Goal: Information Seeking & Learning: Learn about a topic

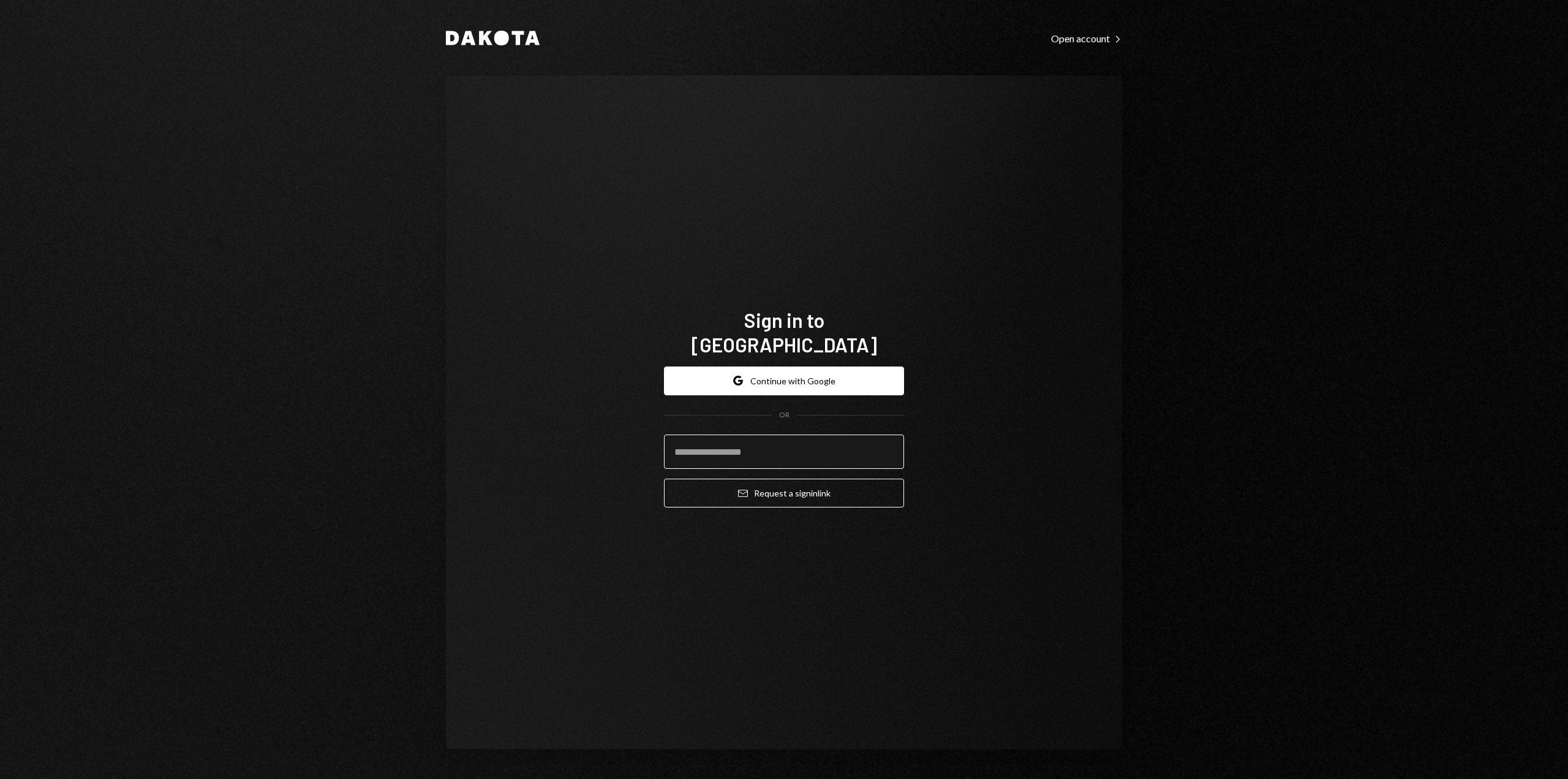
click at [707, 435] on input "email" at bounding box center [784, 451] width 240 height 34
type input "**********"
click at [762, 478] on button "Email Request a sign in link" at bounding box center [784, 493] width 240 height 29
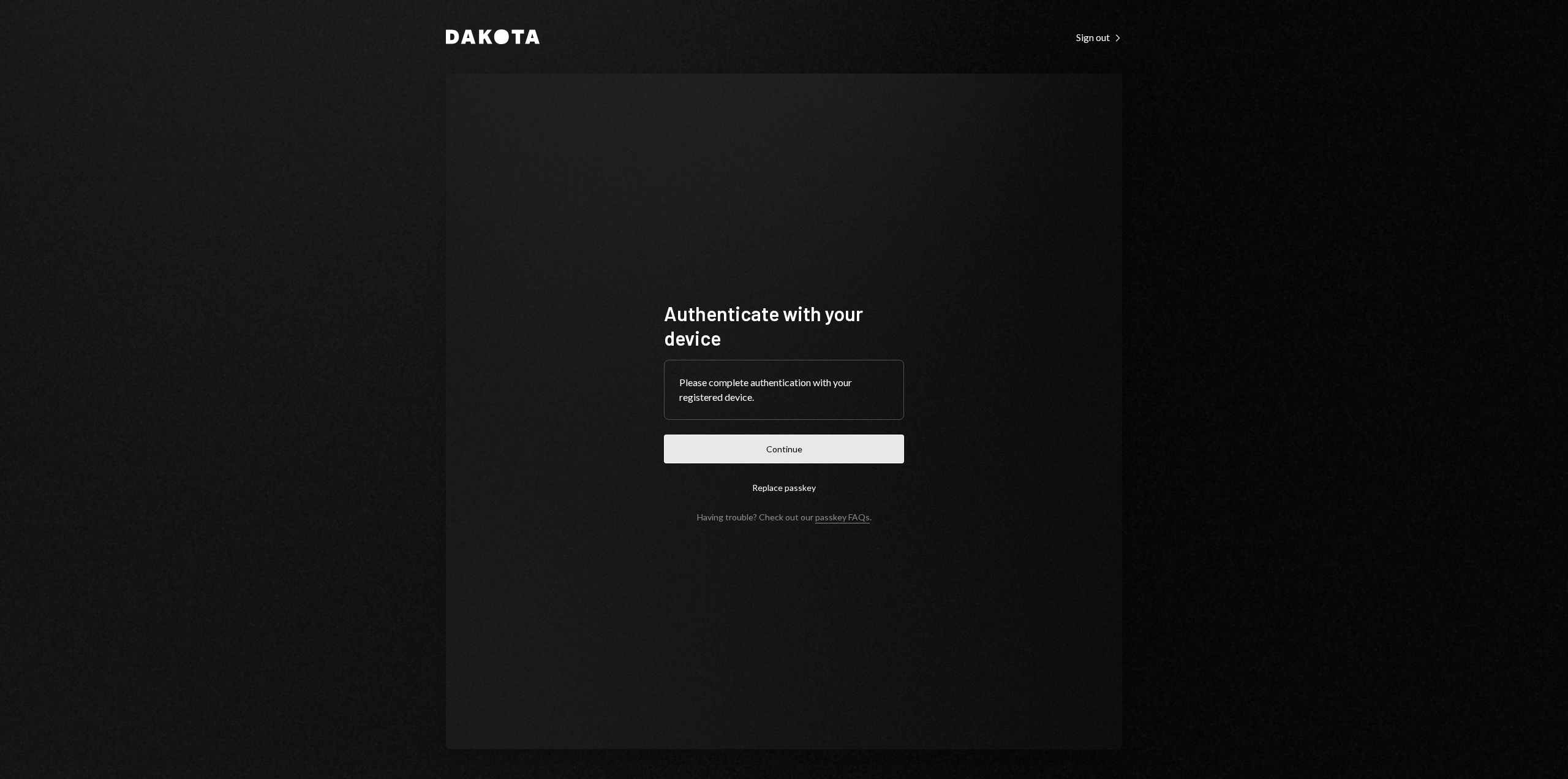
click at [776, 456] on button "Continue" at bounding box center [784, 449] width 240 height 29
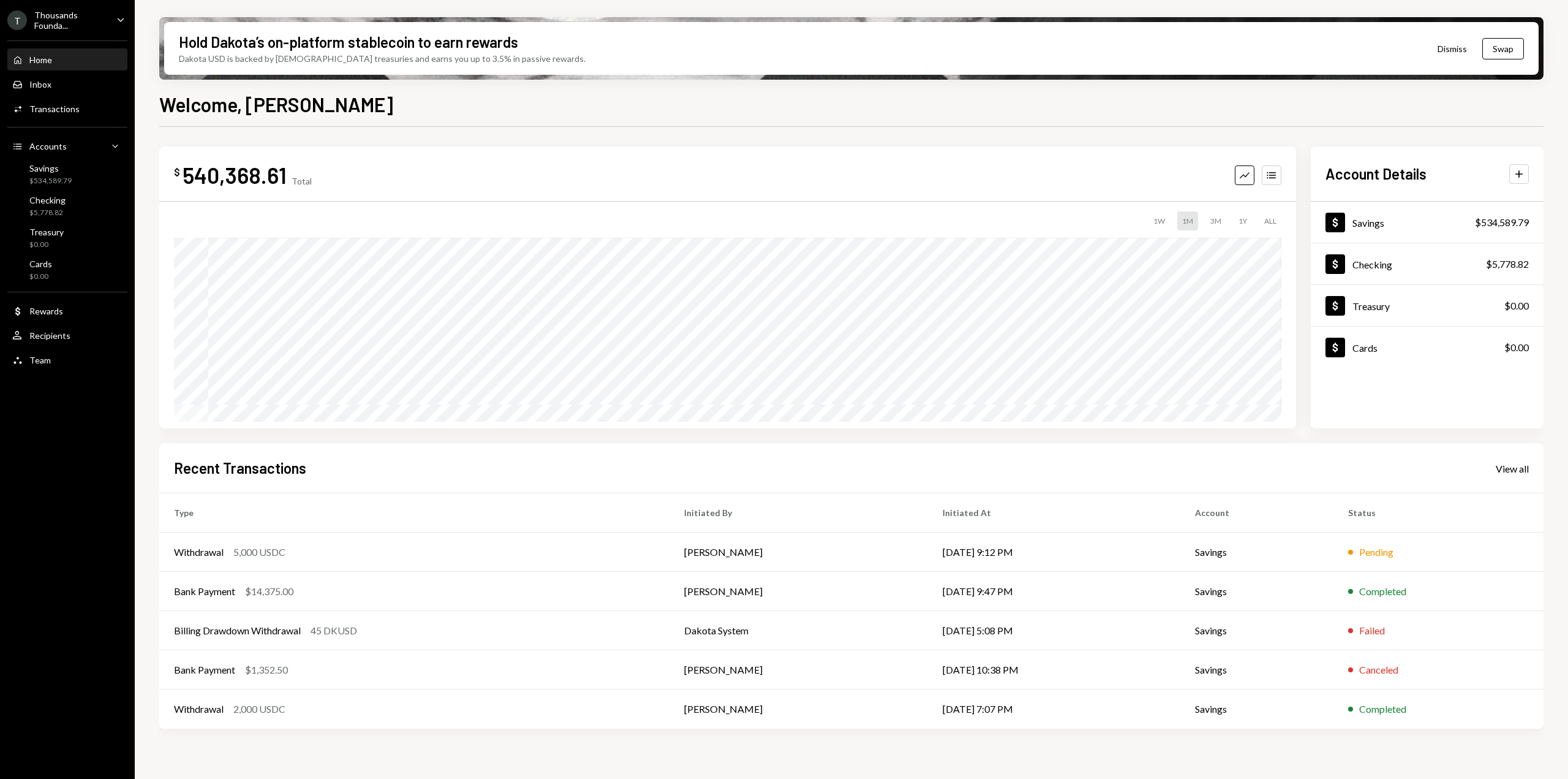
click at [115, 16] on icon "Caret Down" at bounding box center [120, 19] width 14 height 14
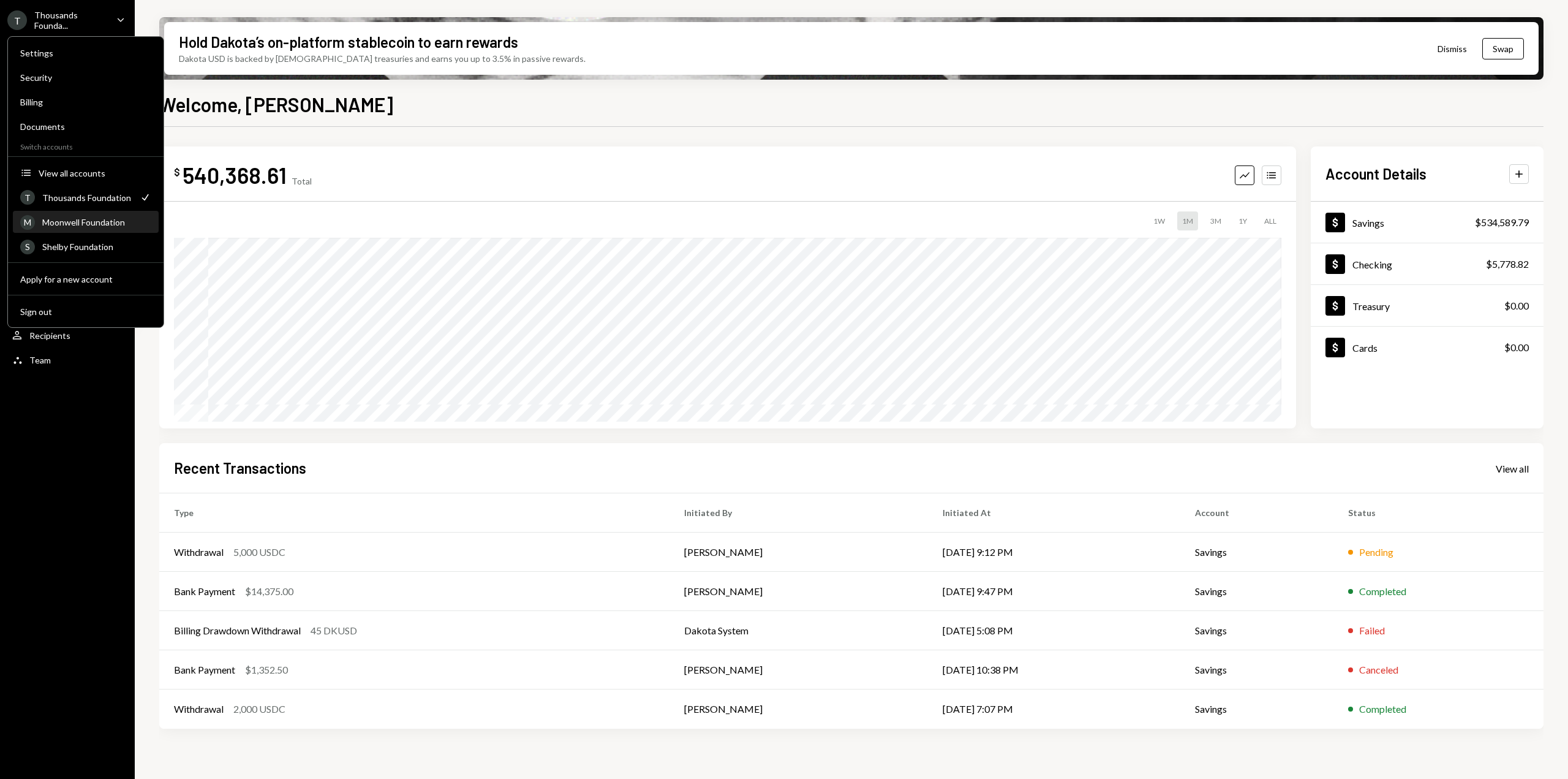
click at [75, 227] on div "Moonwell Foundation" at bounding box center [97, 222] width 109 height 10
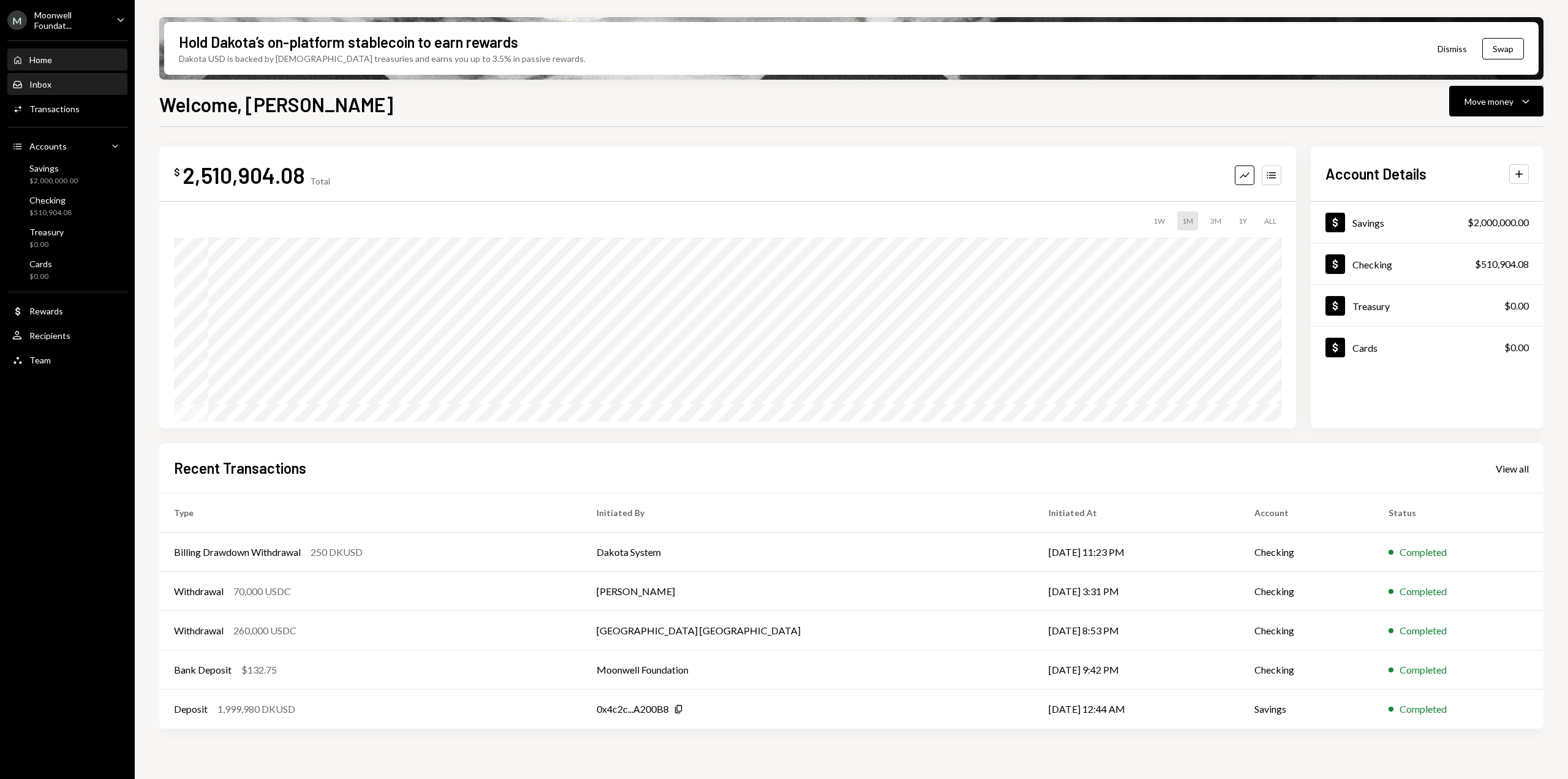
click at [65, 94] on div "Inbox Inbox" at bounding box center [67, 84] width 110 height 21
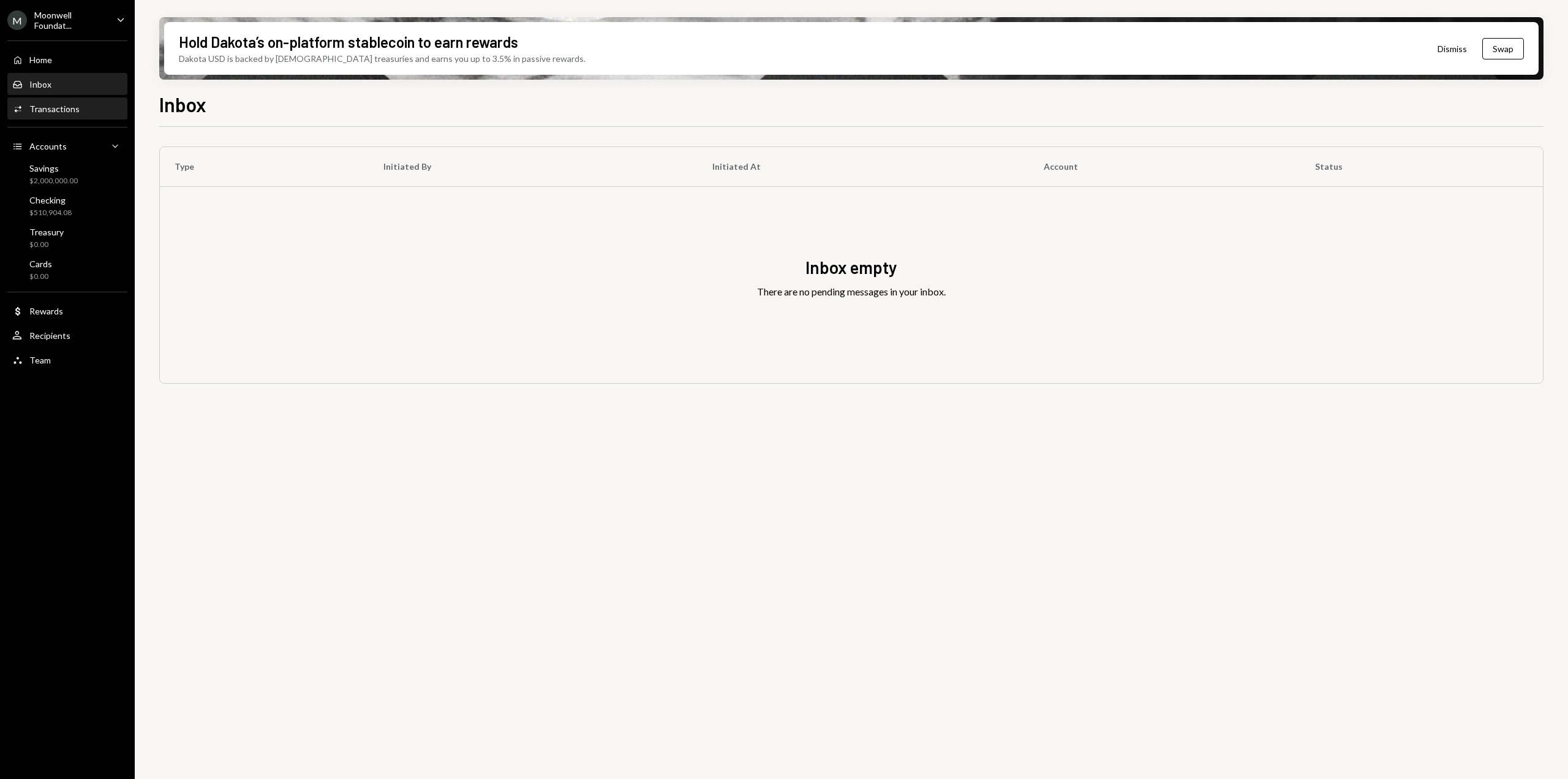
click at [62, 99] on div "Activities Transactions" at bounding box center [67, 109] width 110 height 21
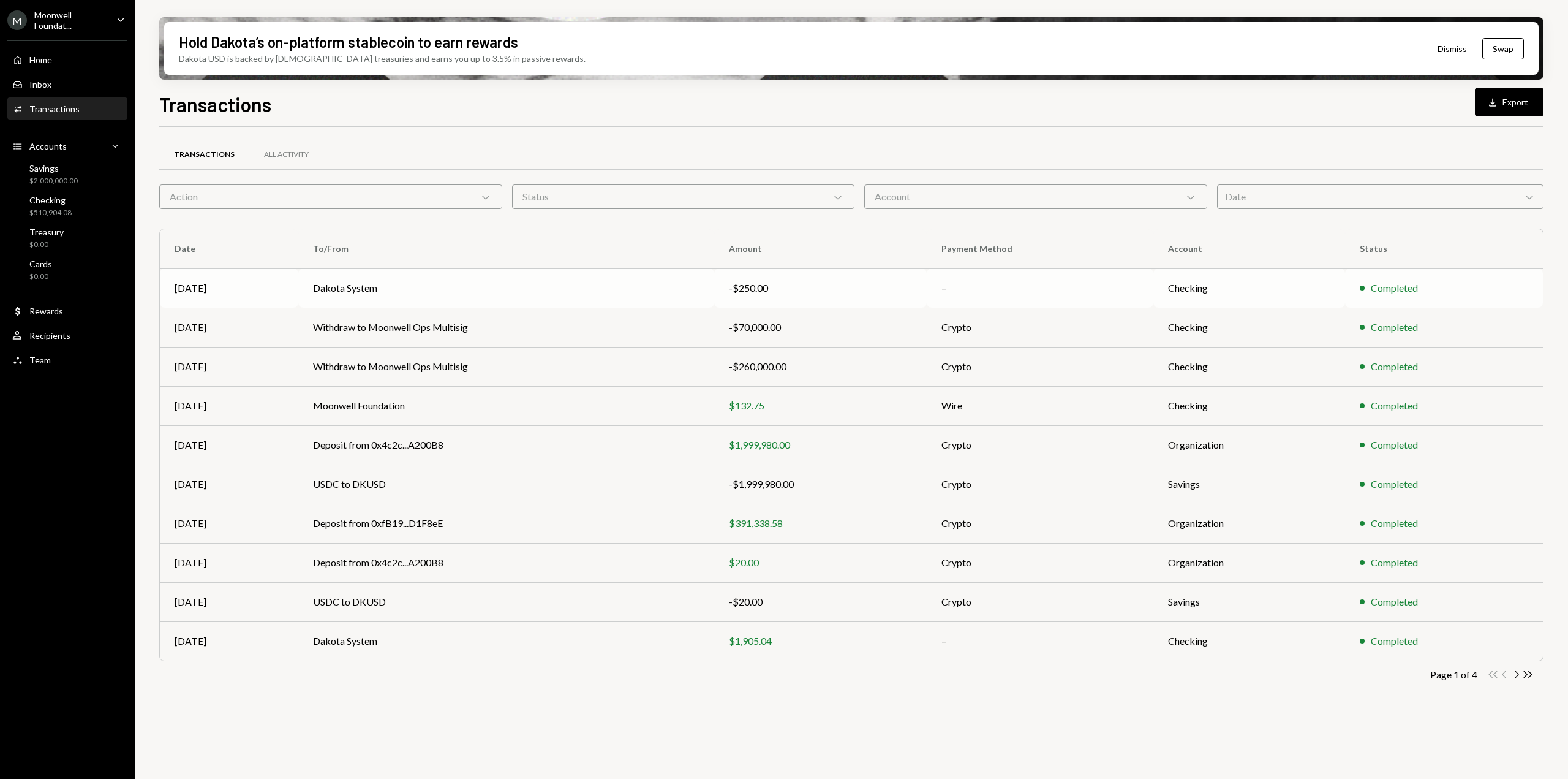
click at [524, 290] on td "Dakota System" at bounding box center [506, 288] width 416 height 39
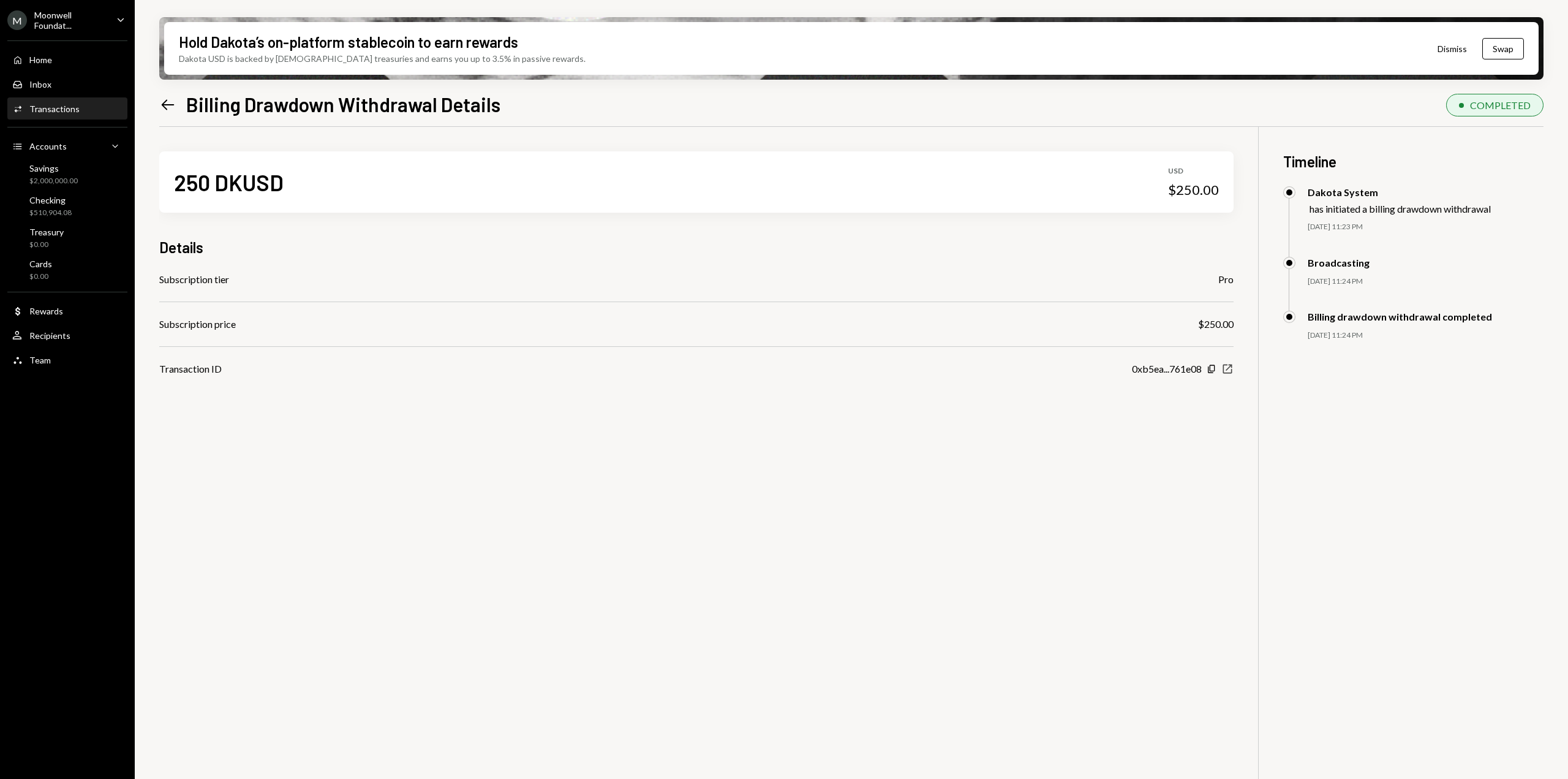
click at [1226, 368] on icon "New Window" at bounding box center [1227, 368] width 12 height 12
click at [168, 103] on icon "Left Arrow" at bounding box center [167, 104] width 17 height 17
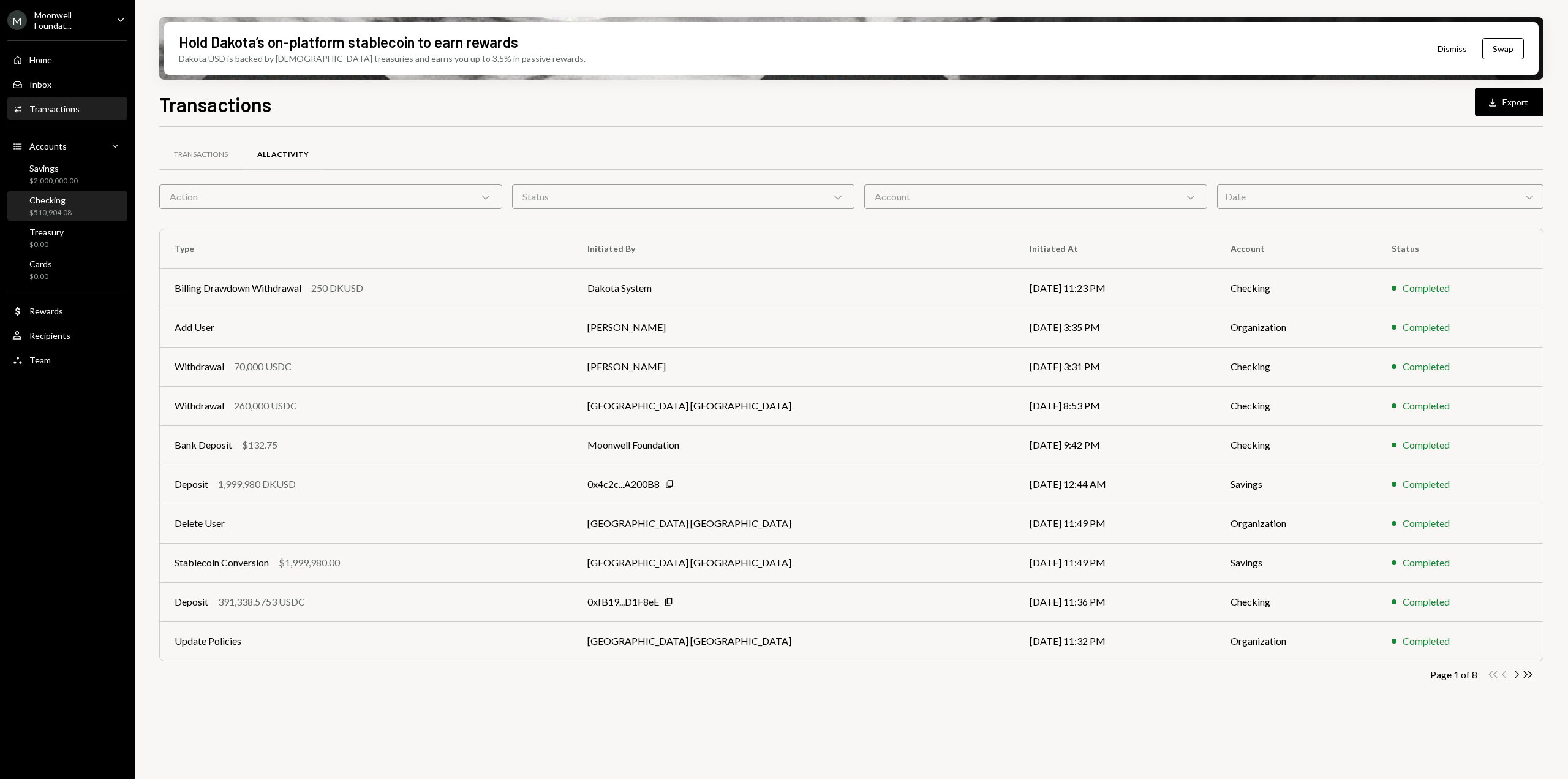
click at [73, 201] on div "Checking $510,904.08" at bounding box center [67, 207] width 110 height 23
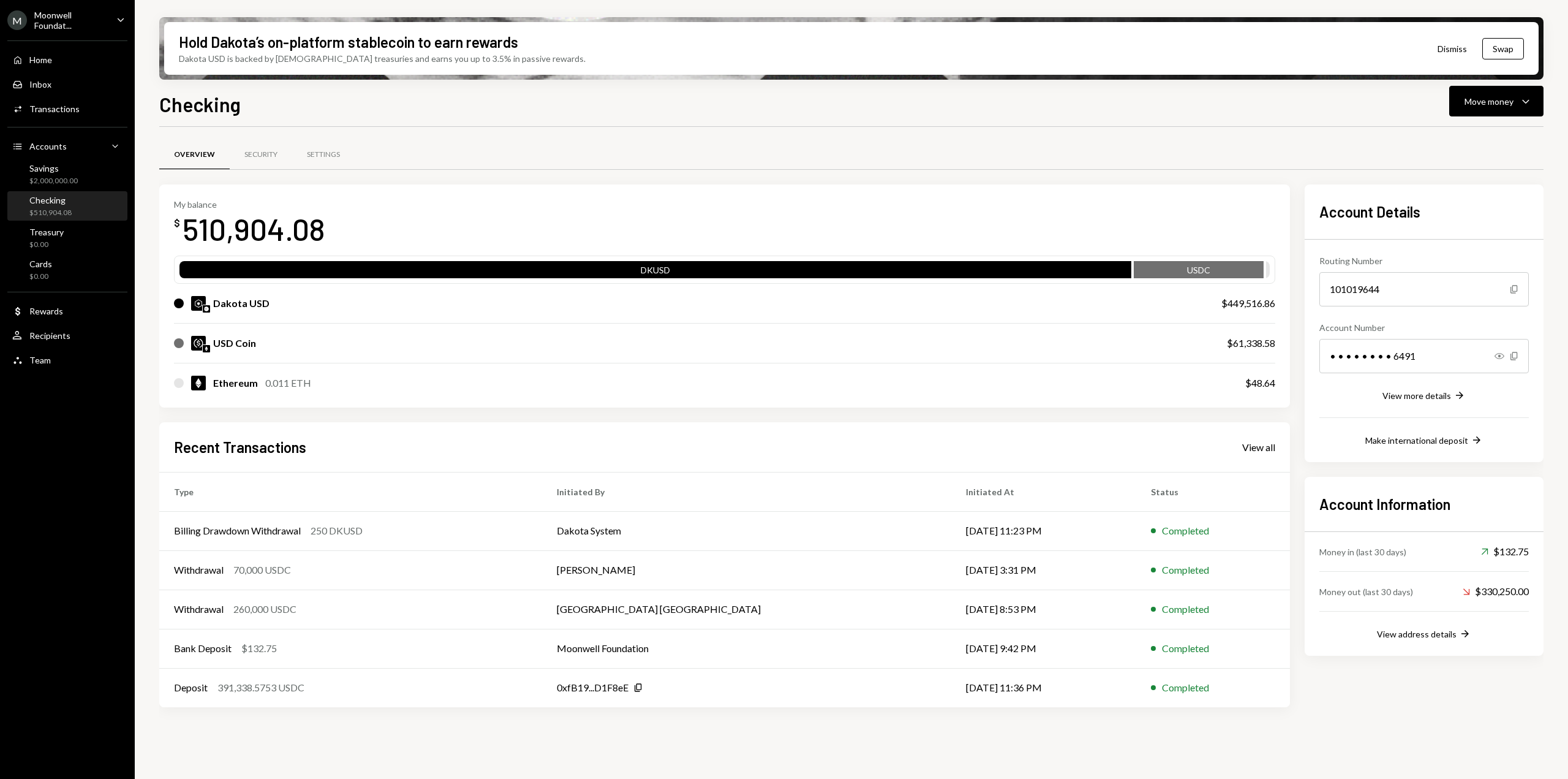
click at [78, 123] on div "Home Home Inbox Inbox Activities Transactions Accounts Accounts Caret Down Savi…" at bounding box center [67, 203] width 135 height 340
click at [51, 97] on link "Activities Transactions" at bounding box center [67, 108] width 120 height 22
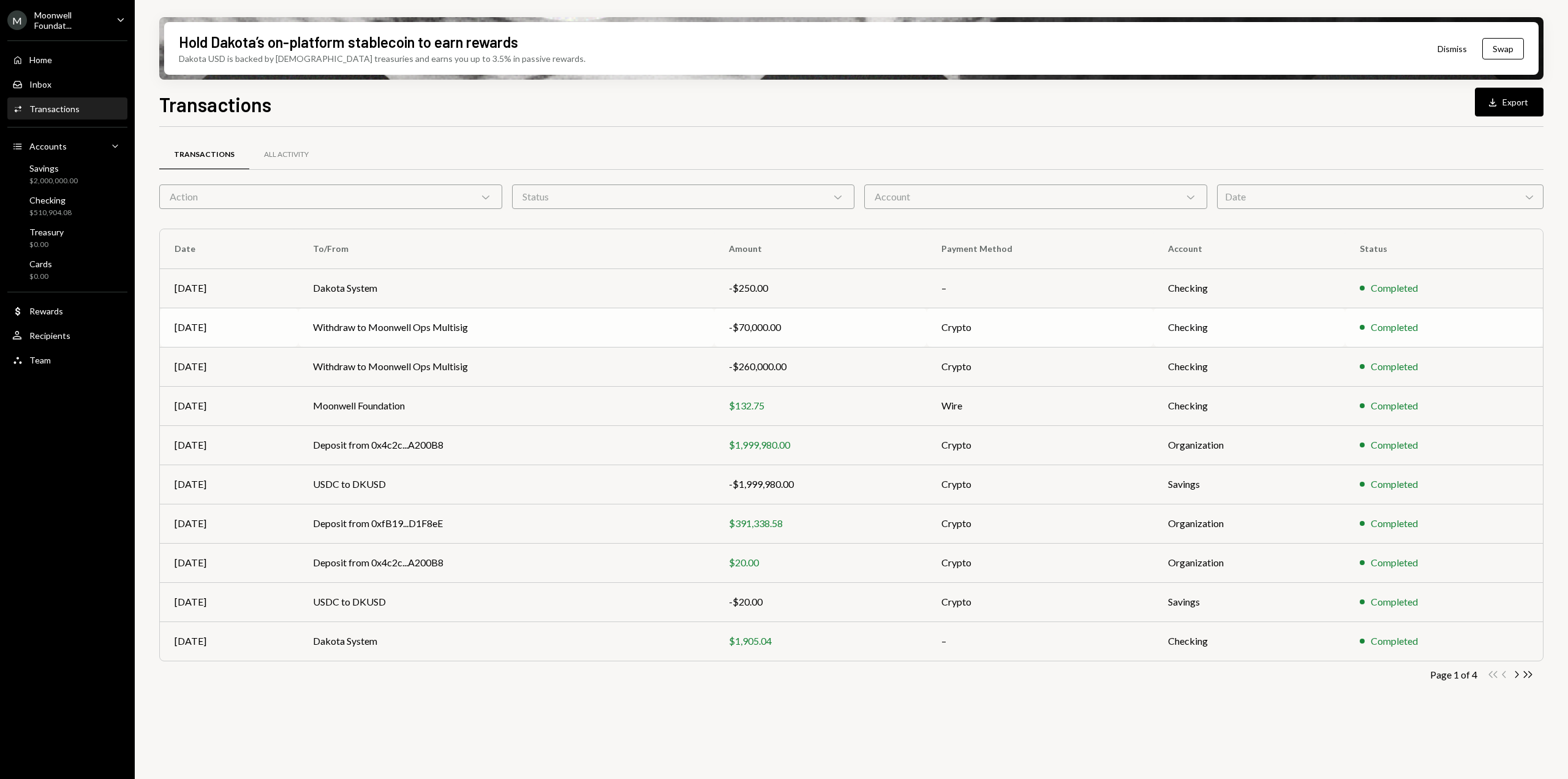
click at [447, 325] on td "Withdraw to Moonwell Ops Multisig" at bounding box center [506, 327] width 416 height 39
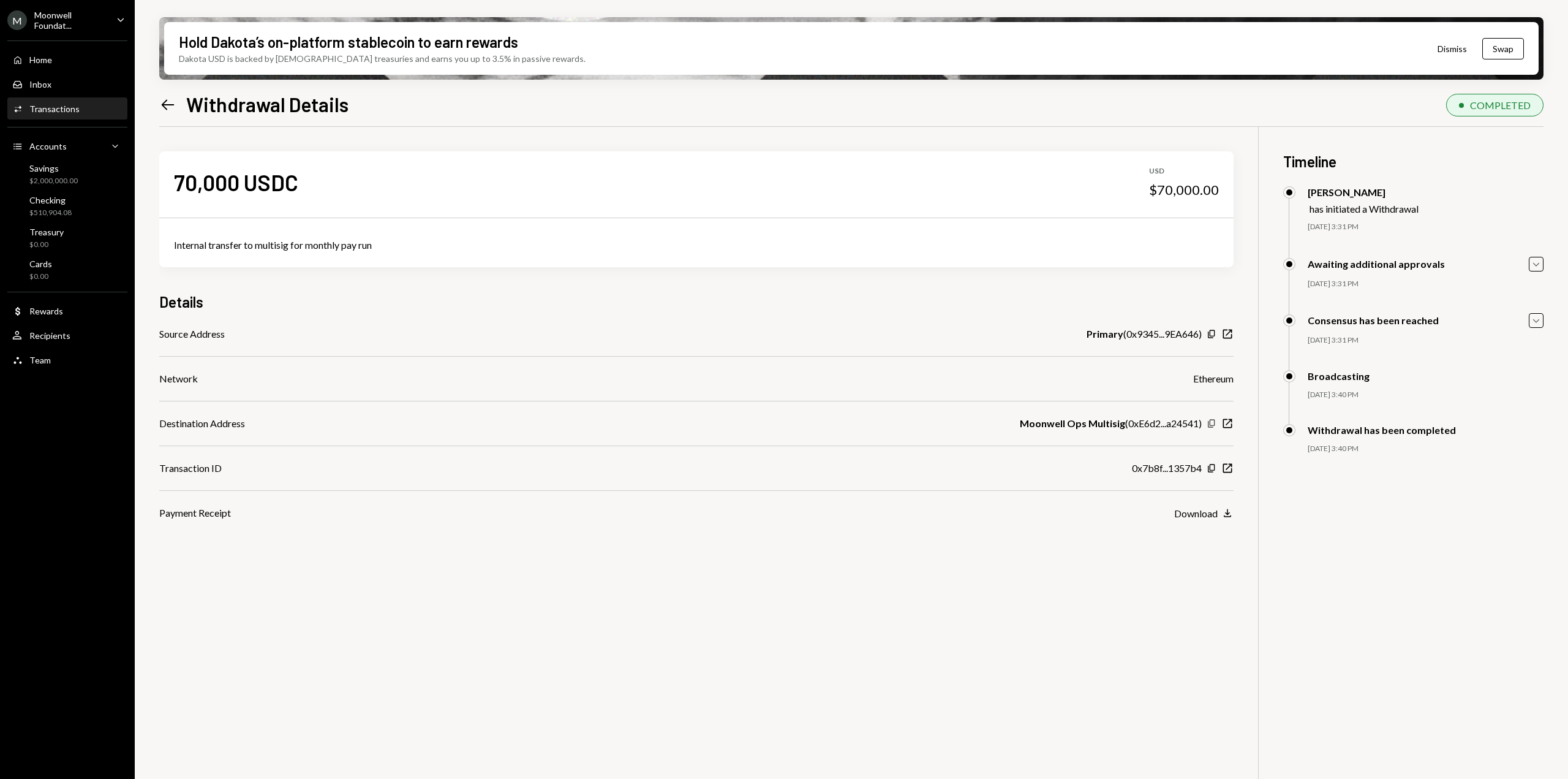
click at [1212, 426] on icon "Copy" at bounding box center [1211, 423] width 10 height 10
click at [1211, 421] on icon "button" at bounding box center [1211, 423] width 6 height 8
click at [157, 102] on div "Hold Dakota’s on-platform stablecoin to earn rewards Dakota USD is backed by U.…" at bounding box center [851, 390] width 1433 height 779
click at [169, 102] on icon "Left Arrow" at bounding box center [167, 104] width 17 height 17
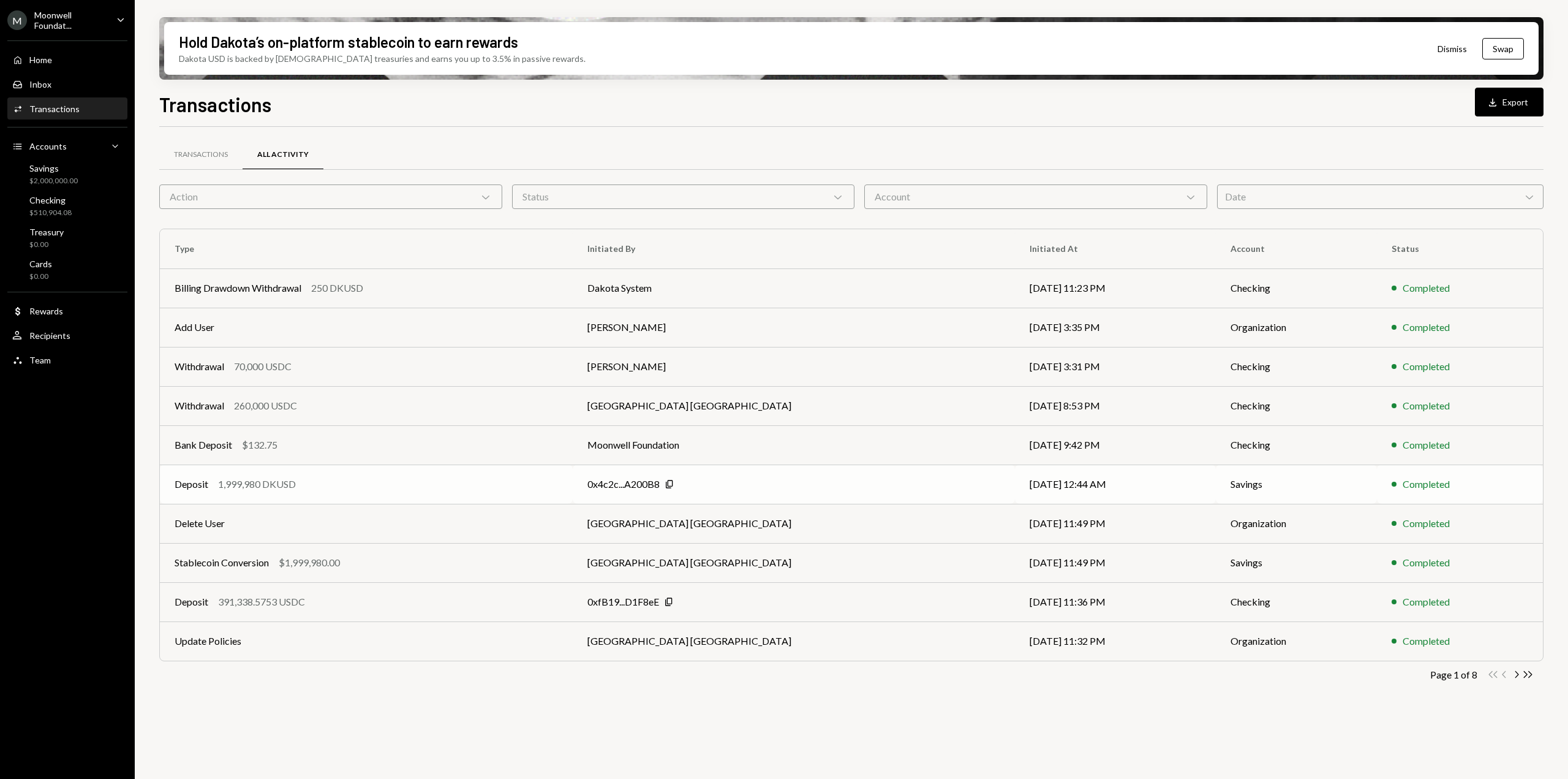
click at [558, 482] on div "Deposit 1,999,980 DKUSD" at bounding box center [366, 483] width 384 height 15
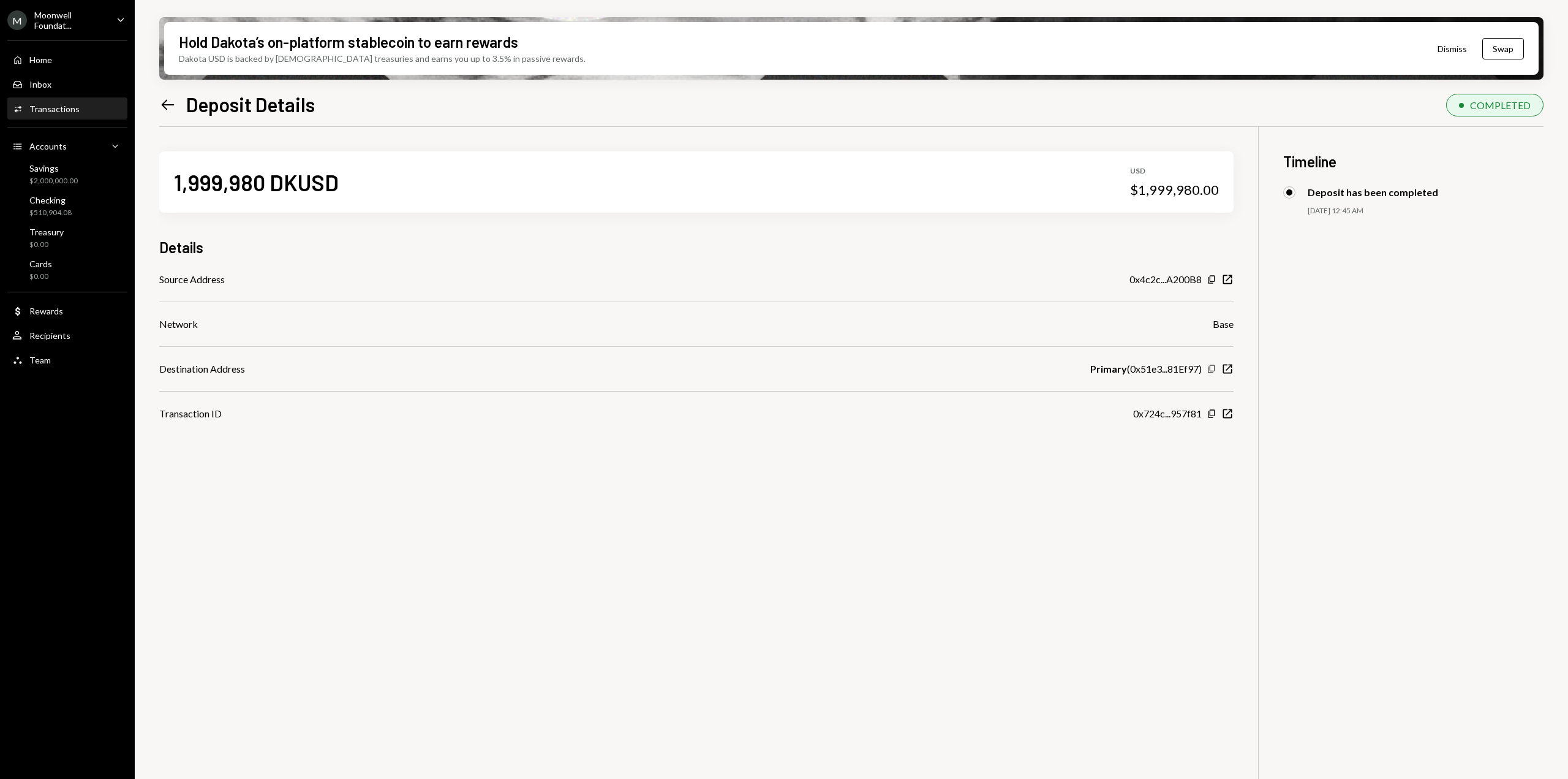
click at [1212, 369] on icon "Copy" at bounding box center [1211, 368] width 10 height 10
click at [114, 20] on icon "Caret Down" at bounding box center [120, 19] width 14 height 14
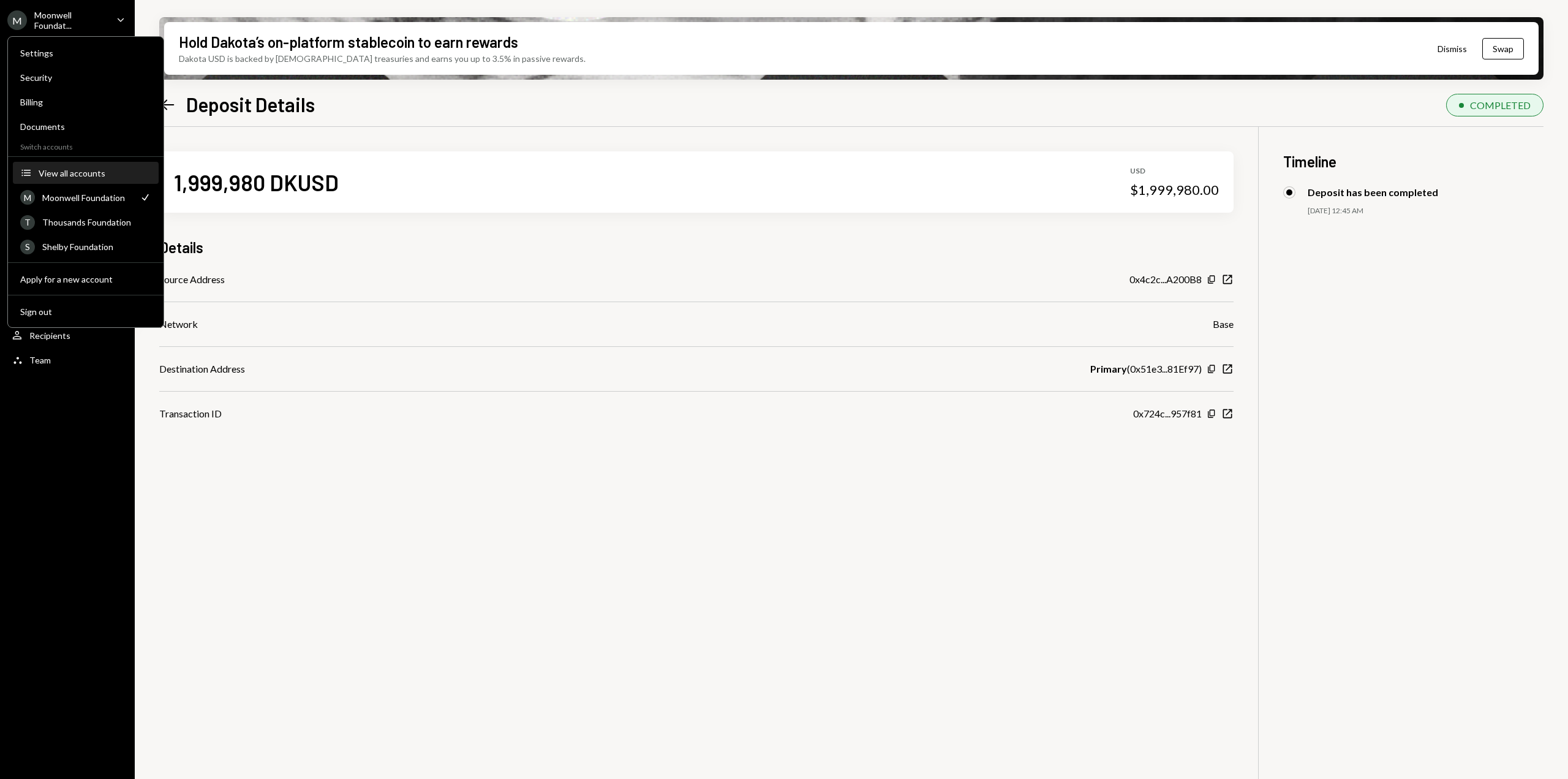
click at [63, 172] on div "View all accounts" at bounding box center [95, 173] width 113 height 10
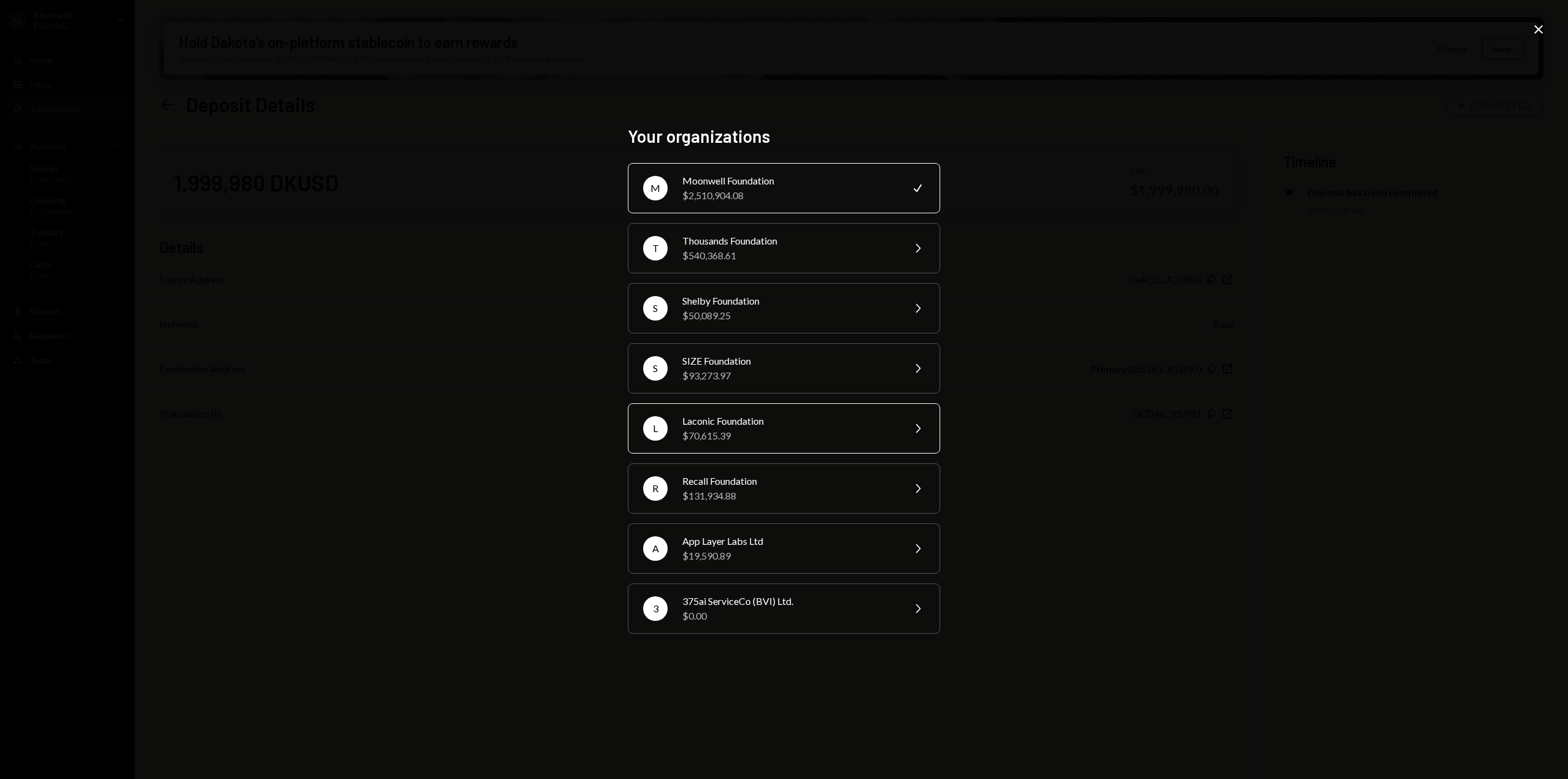
click at [729, 431] on div "$70,615.39" at bounding box center [789, 435] width 213 height 15
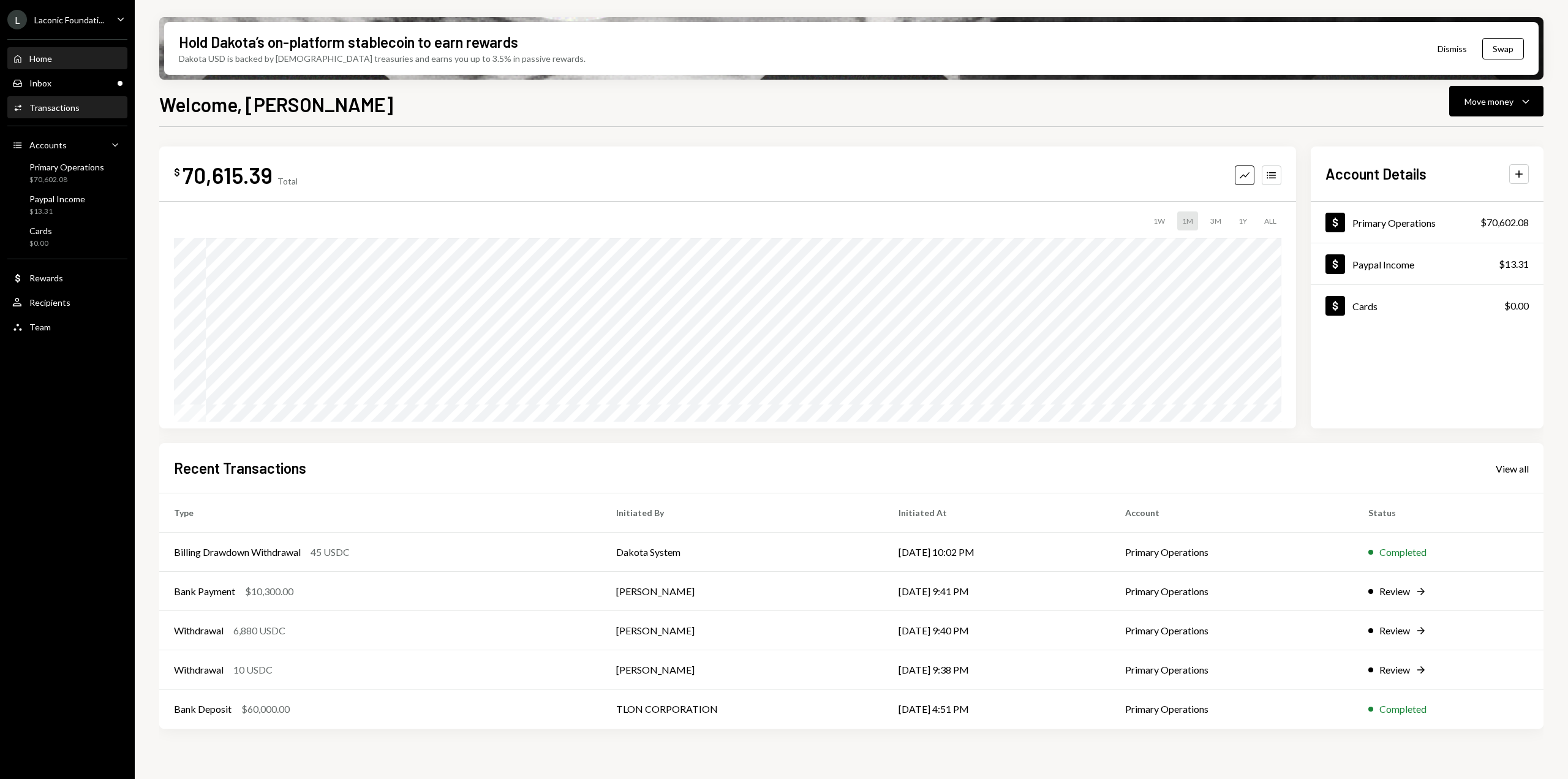
click at [53, 108] on div "Transactions" at bounding box center [55, 108] width 50 height 10
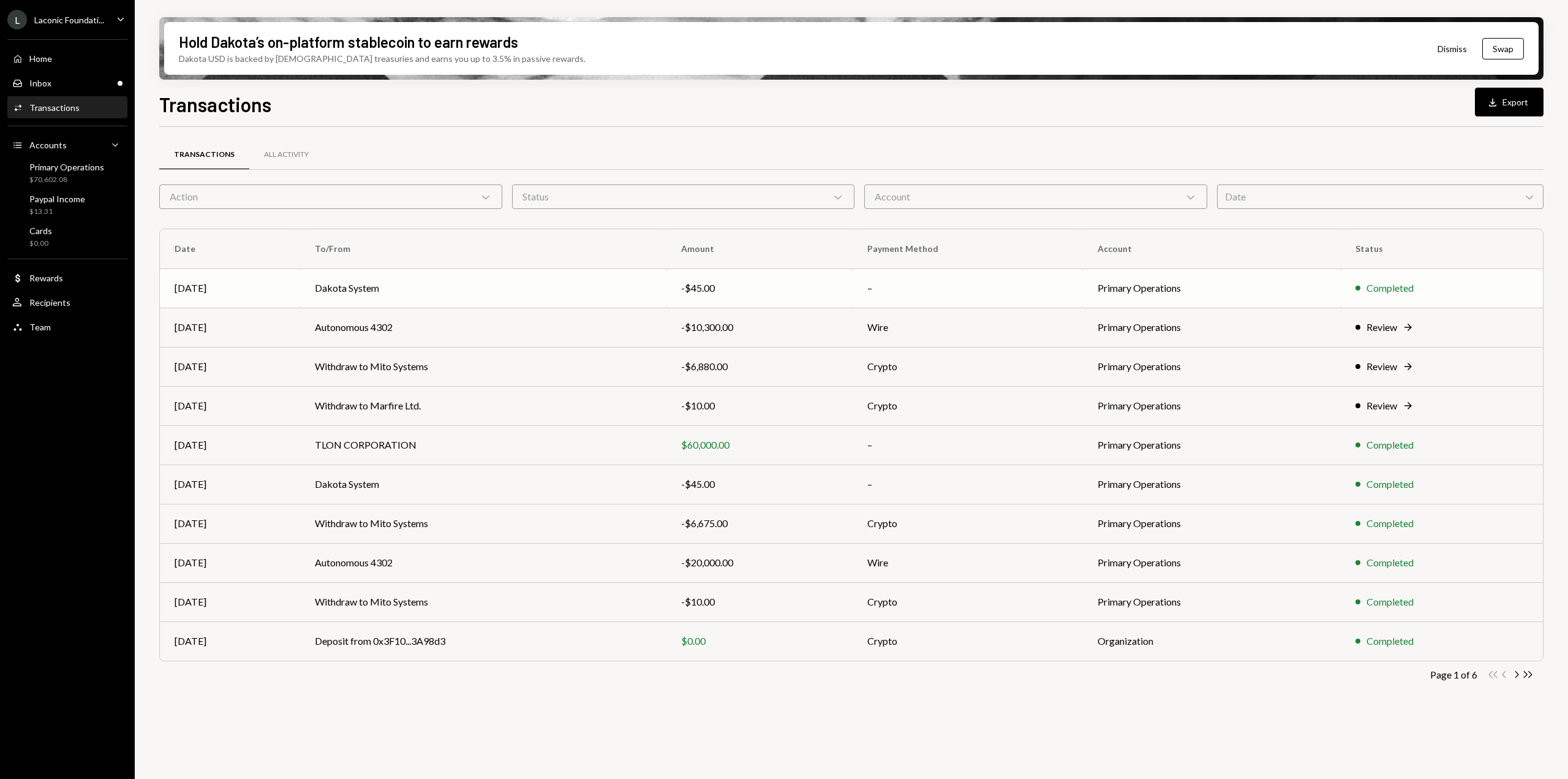
click at [509, 290] on td "Dakota System" at bounding box center [483, 288] width 366 height 39
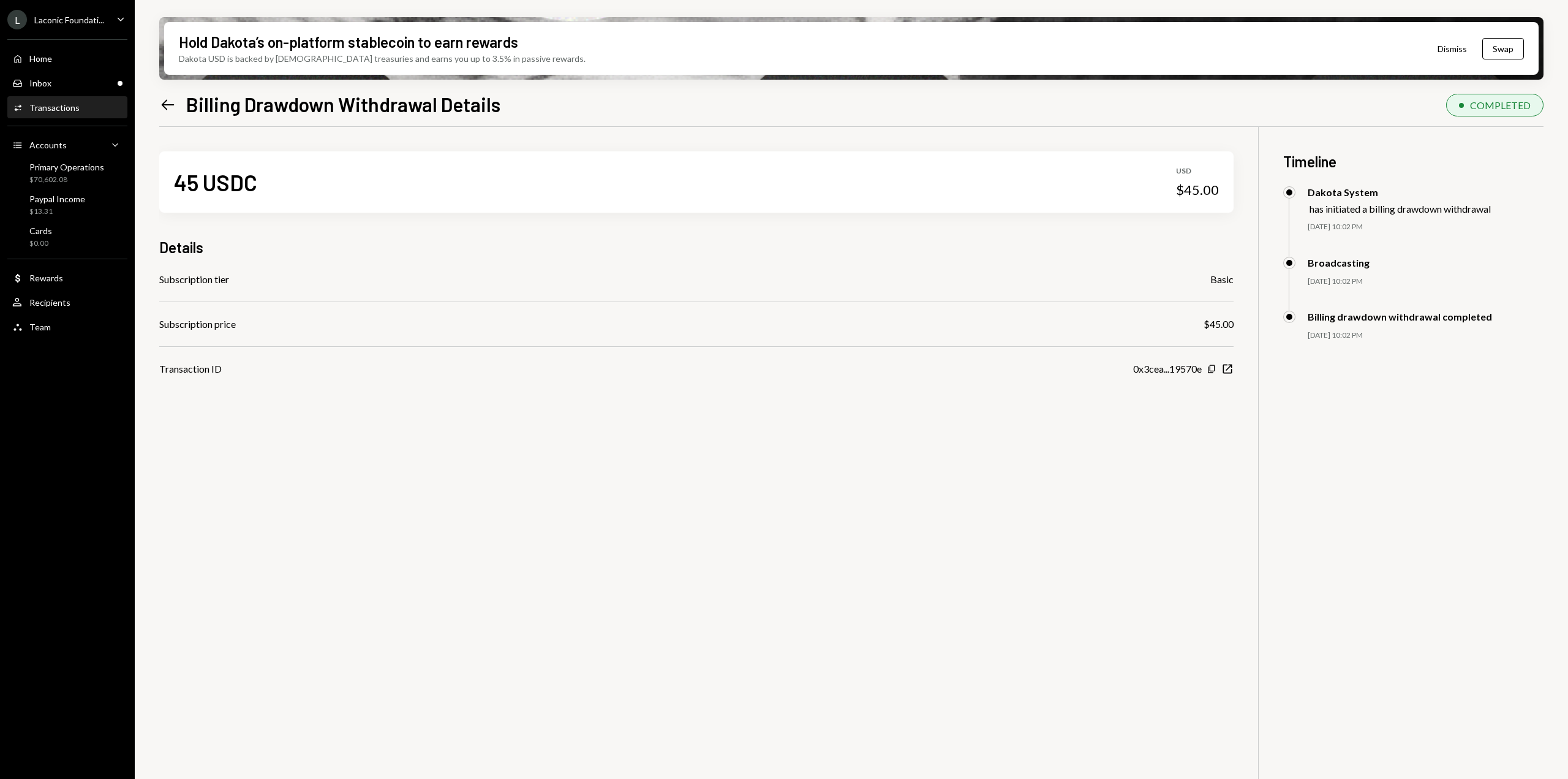
click at [167, 108] on icon at bounding box center [168, 104] width 13 height 10
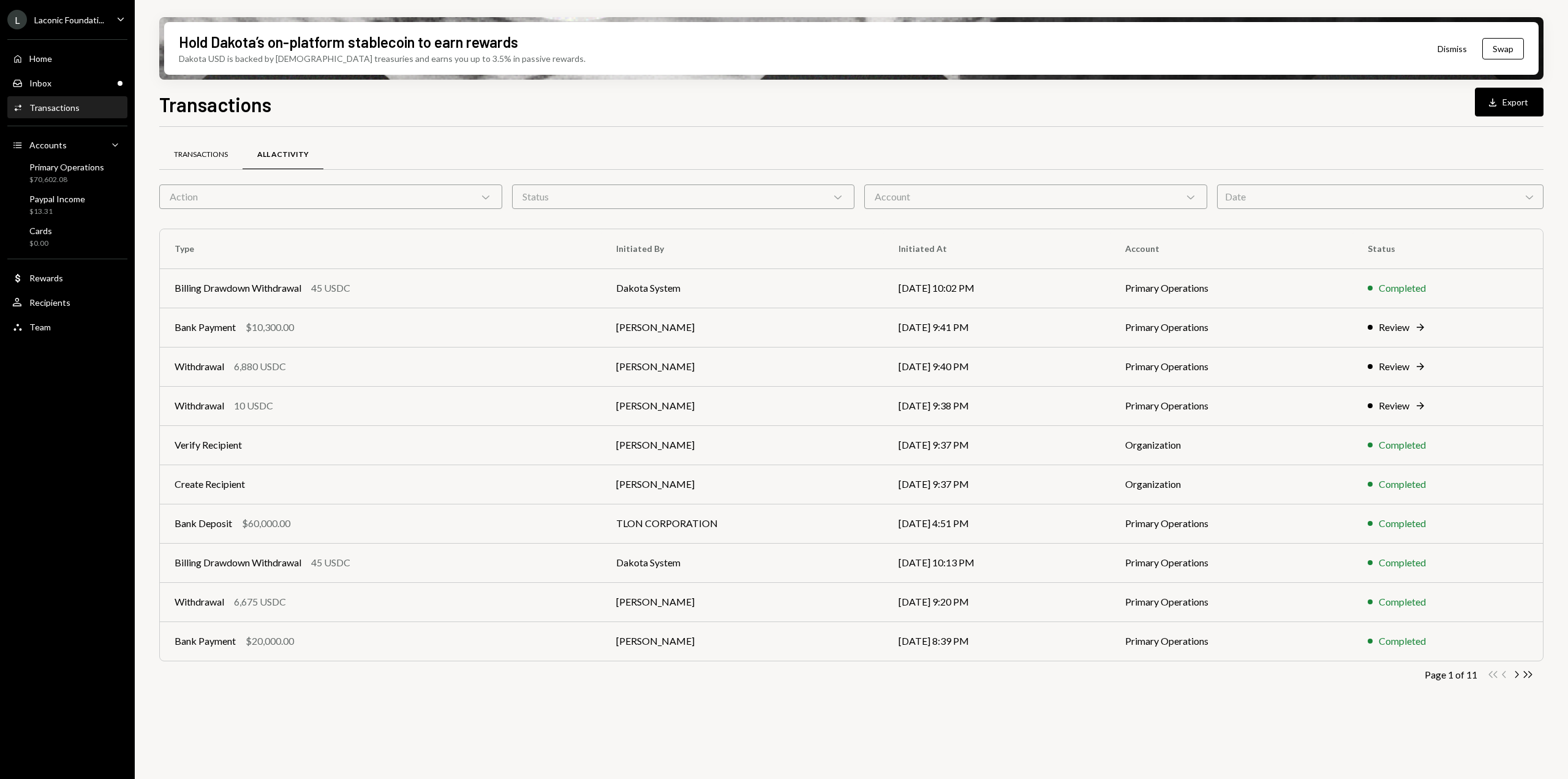
click at [177, 144] on div "Transactions" at bounding box center [200, 155] width 83 height 30
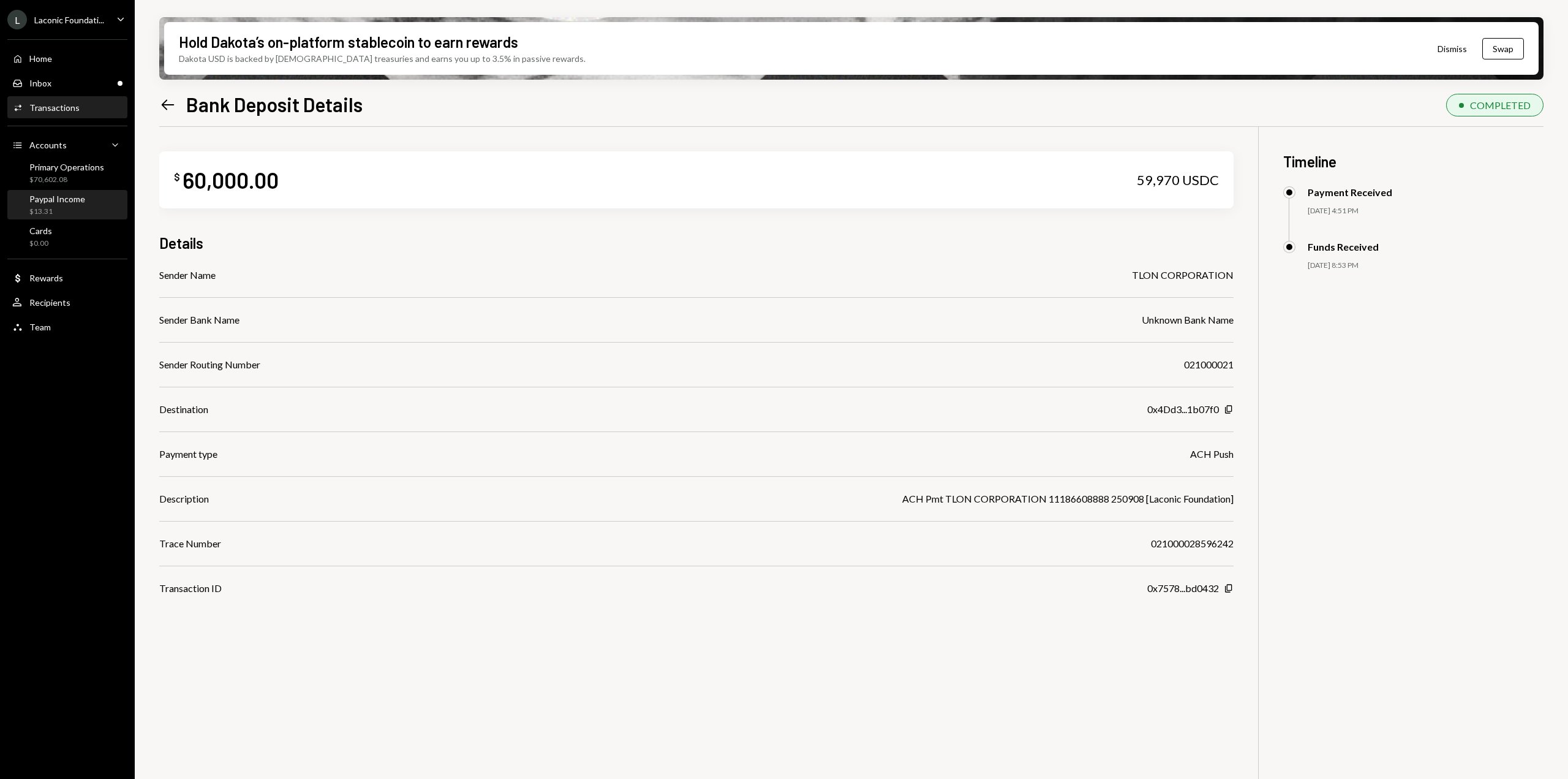
click at [70, 203] on div "Paypal Income" at bounding box center [57, 199] width 56 height 10
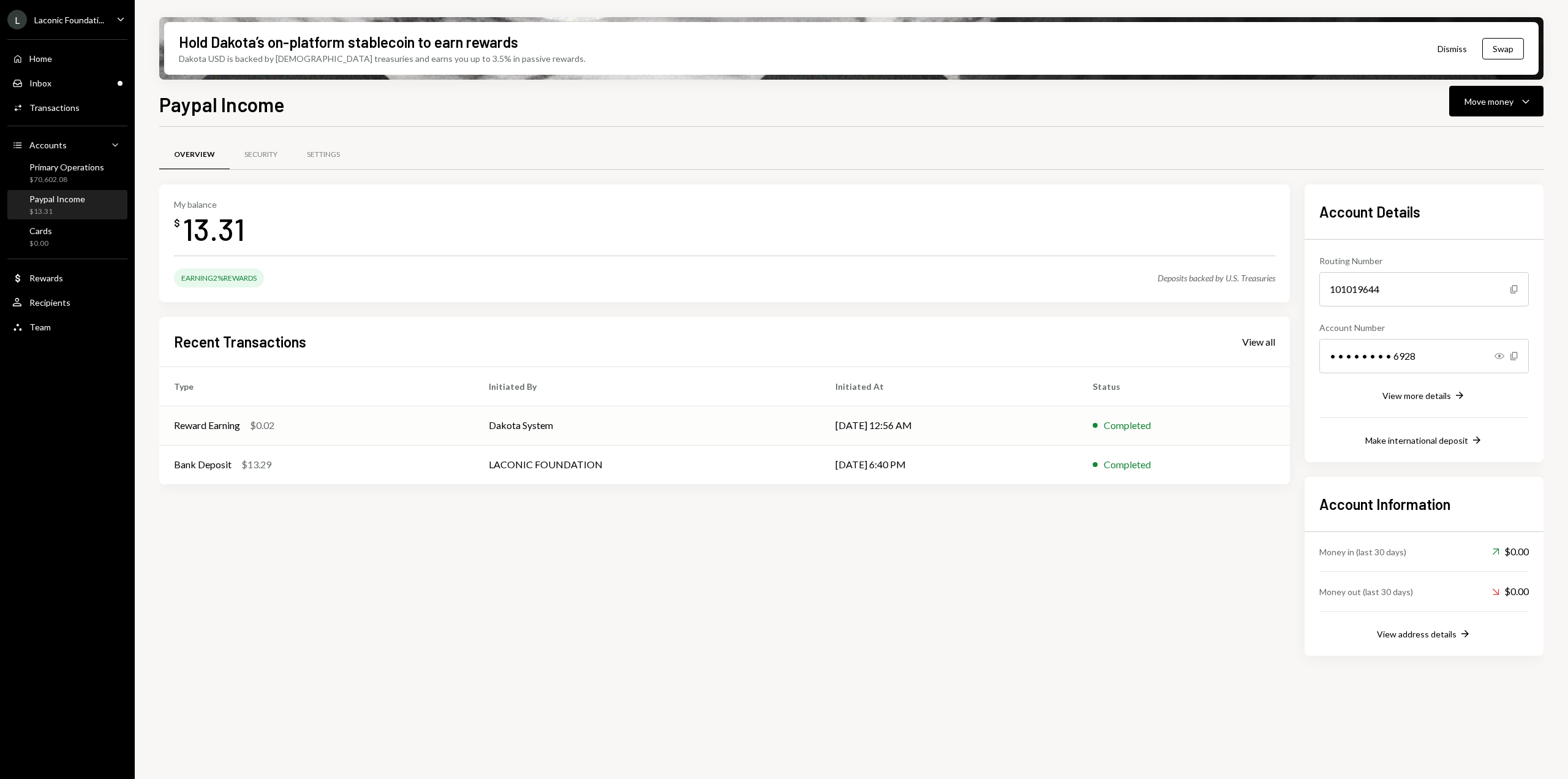
click at [465, 431] on td "Reward Earning $0.02" at bounding box center [316, 425] width 315 height 39
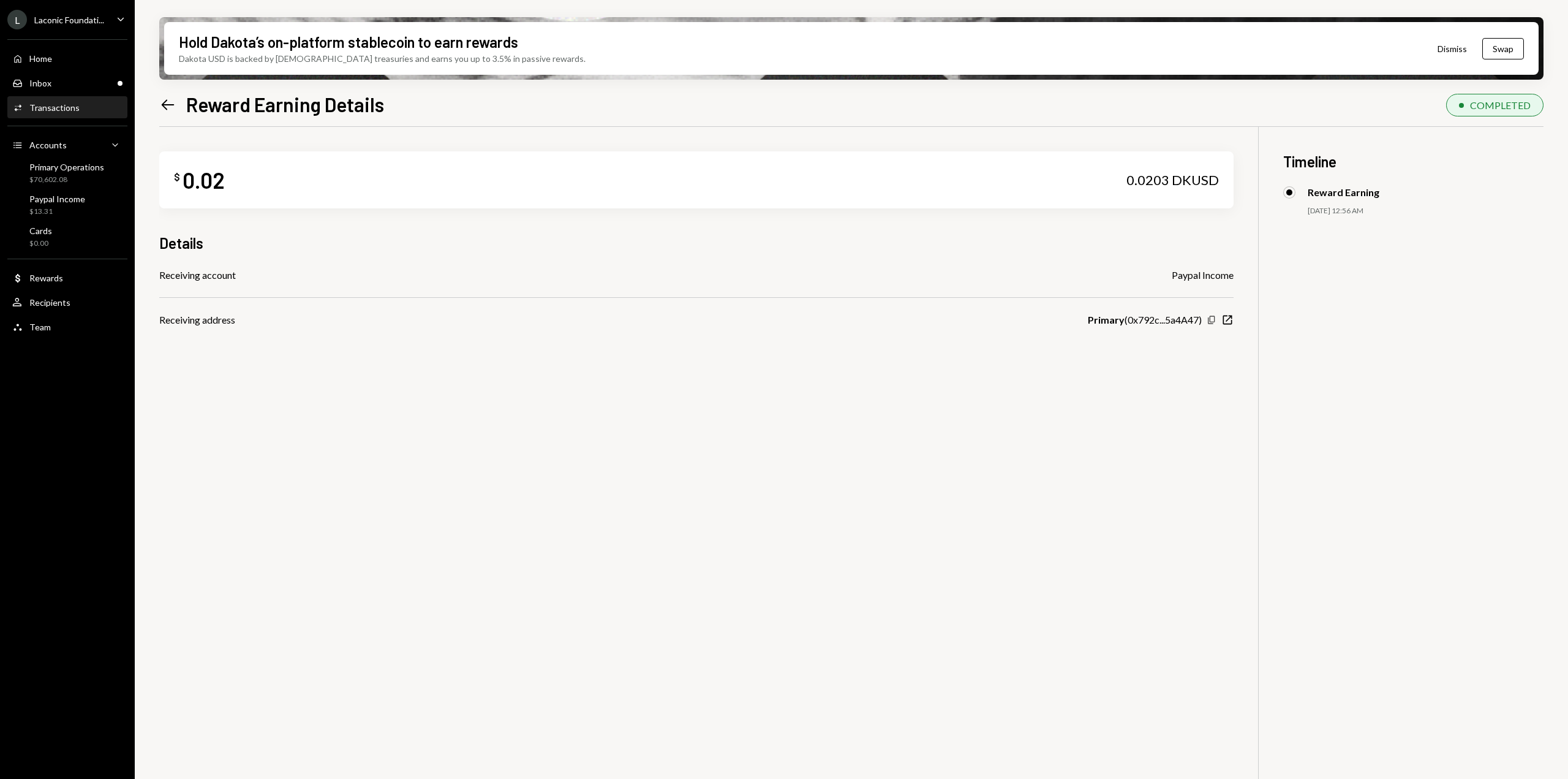
click at [1214, 320] on icon "button" at bounding box center [1211, 319] width 6 height 8
click at [164, 107] on icon at bounding box center [168, 104] width 13 height 10
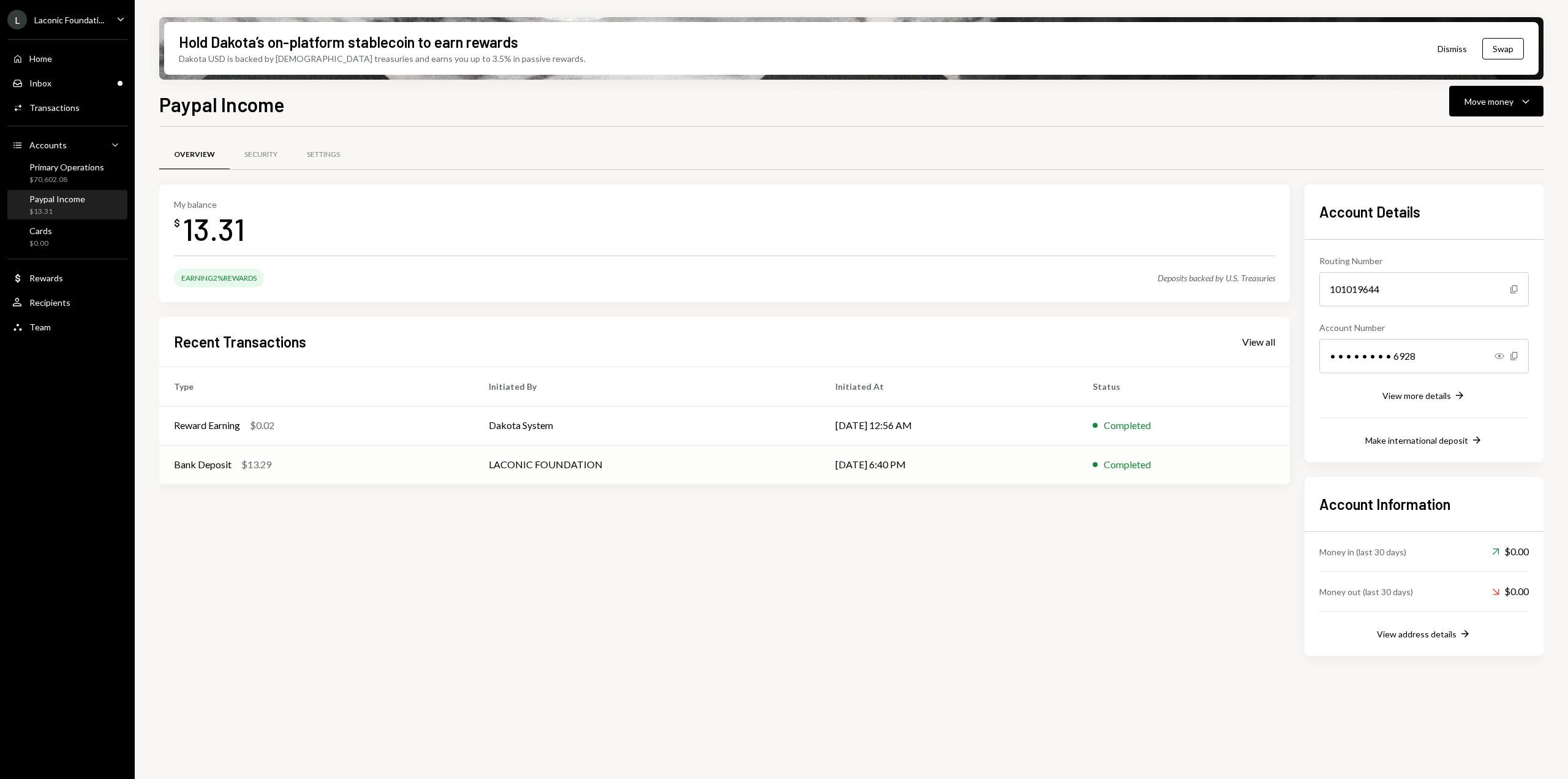
click at [490, 472] on td "LACONIC FOUNDATION" at bounding box center [648, 464] width 348 height 39
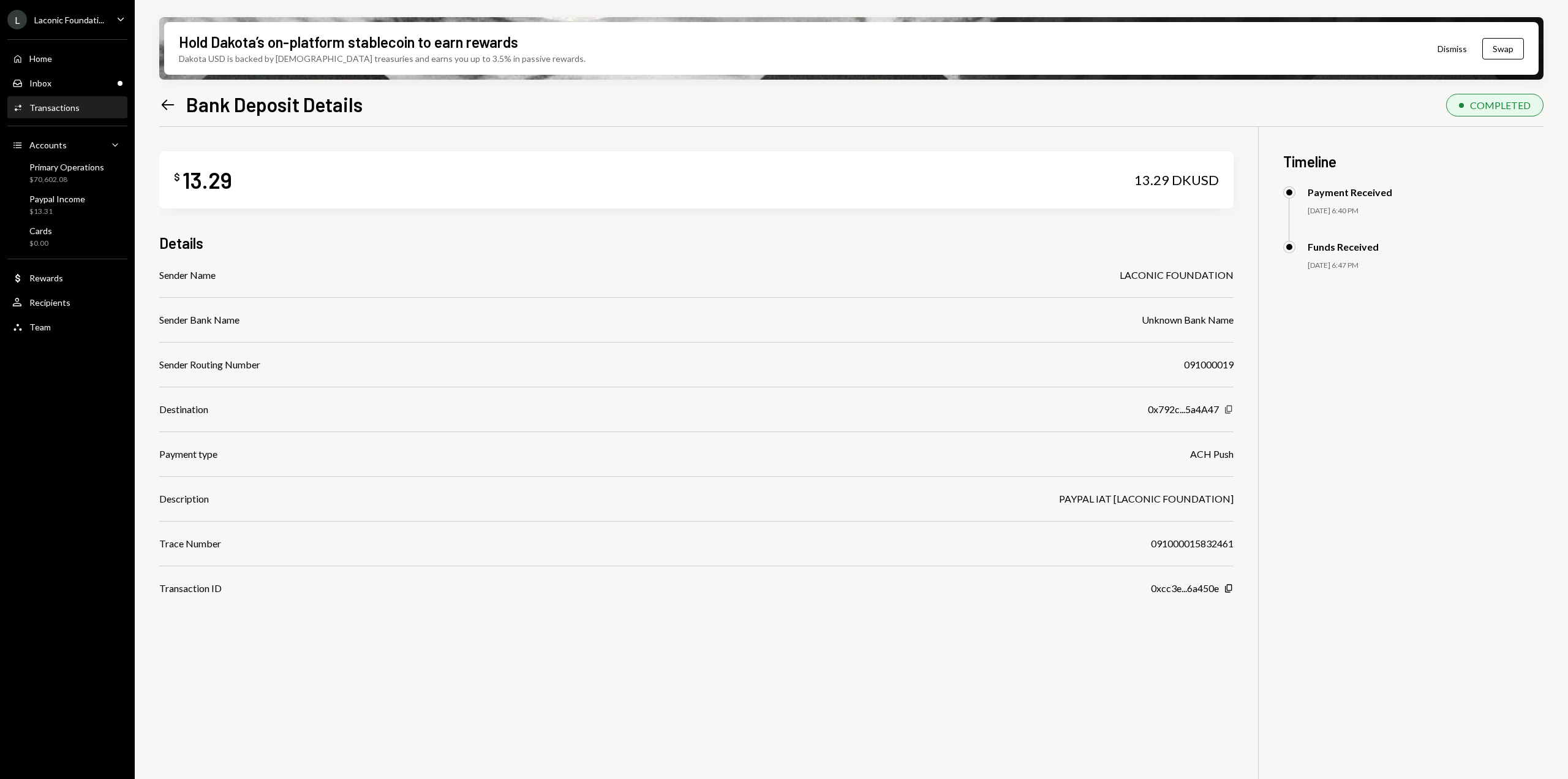
click at [1229, 412] on icon "Copy" at bounding box center [1229, 409] width 10 height 10
